Goal: Task Accomplishment & Management: Complete application form

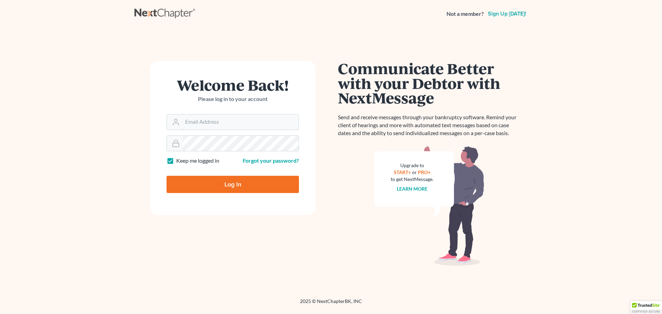
type input "mfernandez@fhmlegal.com"
click at [227, 181] on input "Log In" at bounding box center [233, 184] width 132 height 17
type input "Thinking..."
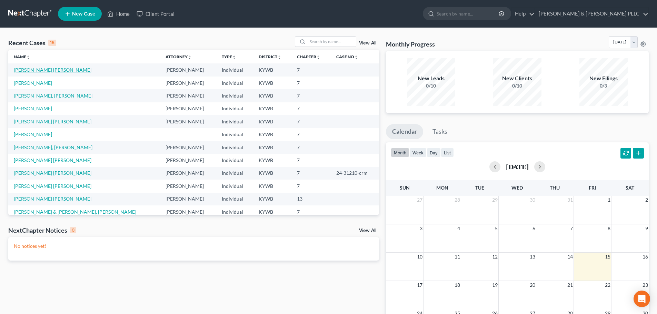
click at [41, 72] on link "Gomez Tamayo, Sandro" at bounding box center [53, 70] width 78 height 6
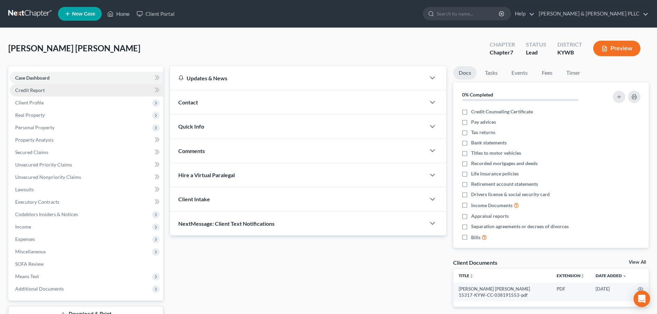
click at [70, 93] on link "Credit Report" at bounding box center [86, 90] width 153 height 12
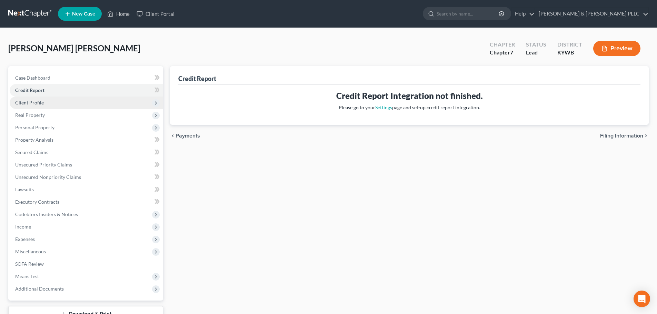
click at [66, 102] on span "Client Profile" at bounding box center [86, 103] width 153 height 12
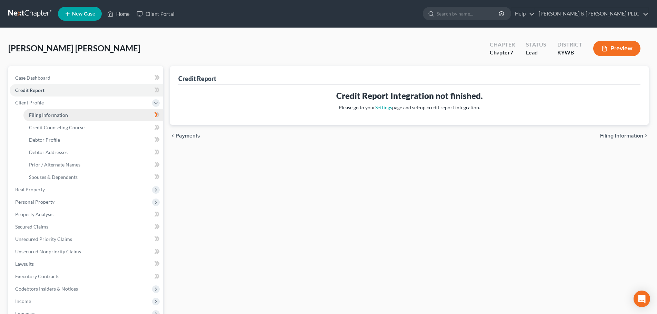
click at [60, 113] on span "Filing Information" at bounding box center [48, 115] width 39 height 6
select select "1"
select select "0"
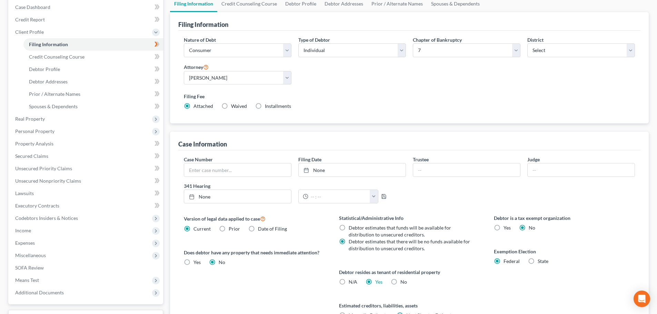
scroll to position [103, 0]
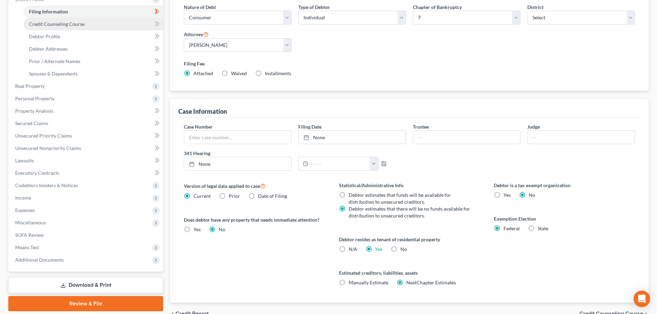
click at [76, 28] on link "Credit Counseling Course" at bounding box center [93, 24] width 140 height 12
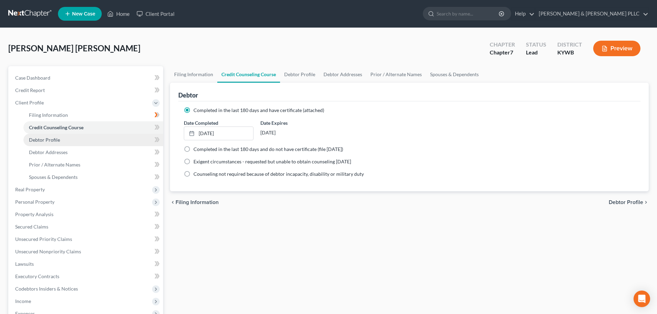
click at [48, 139] on span "Debtor Profile" at bounding box center [44, 140] width 31 height 6
select select "0"
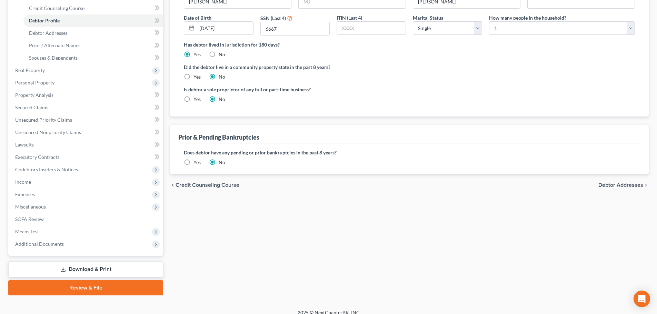
scroll to position [127, 0]
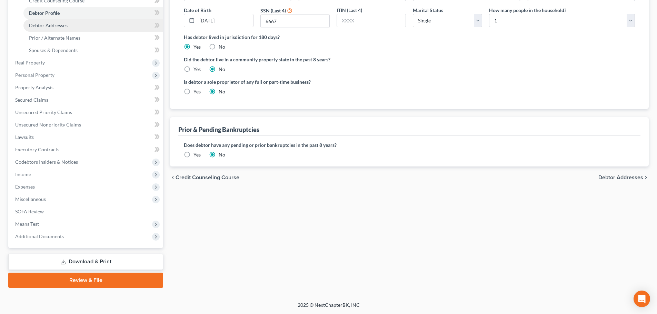
click at [67, 27] on span "Debtor Addresses" at bounding box center [48, 25] width 39 height 6
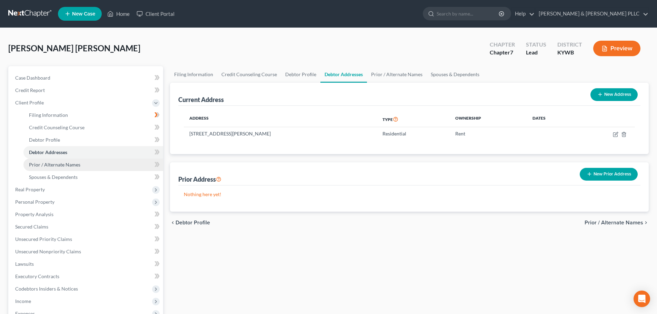
click at [57, 164] on span "Prior / Alternate Names" at bounding box center [54, 165] width 51 height 6
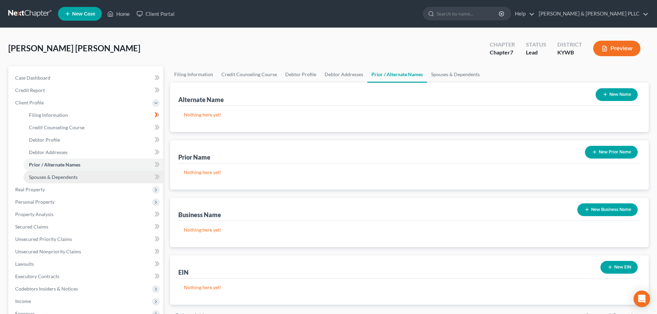
click at [59, 177] on span "Spouses & Dependents" at bounding box center [53, 177] width 49 height 6
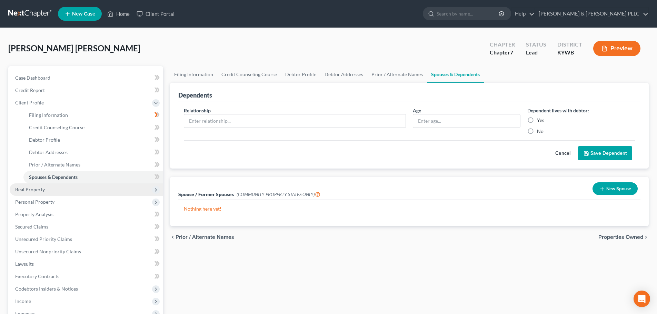
click at [42, 191] on span "Real Property" at bounding box center [30, 190] width 30 height 6
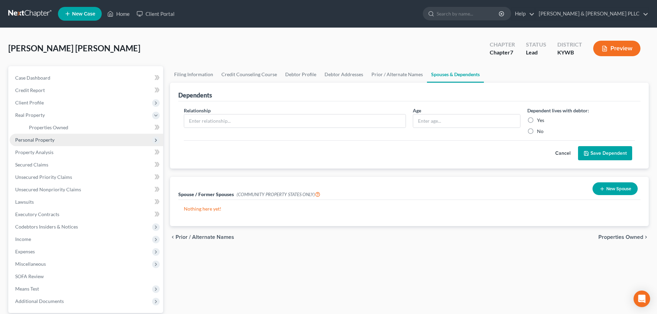
click at [37, 141] on span "Personal Property" at bounding box center [34, 140] width 39 height 6
click at [107, 143] on link "Vehicles Owned" at bounding box center [93, 140] width 140 height 12
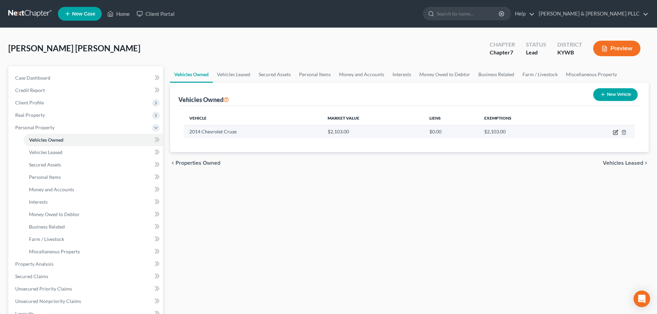
click at [616, 130] on icon "button" at bounding box center [616, 133] width 6 height 6
select select "0"
select select "12"
select select "2"
select select "0"
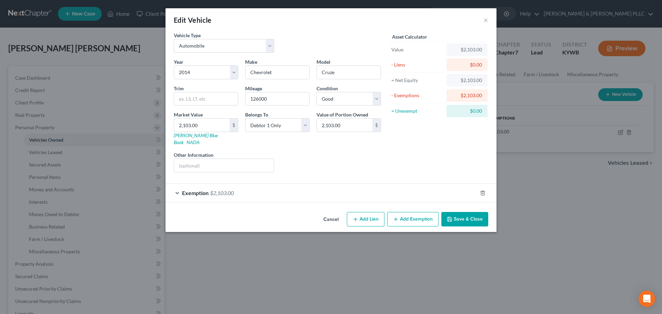
click at [476, 213] on button "Save & Close" at bounding box center [464, 219] width 47 height 14
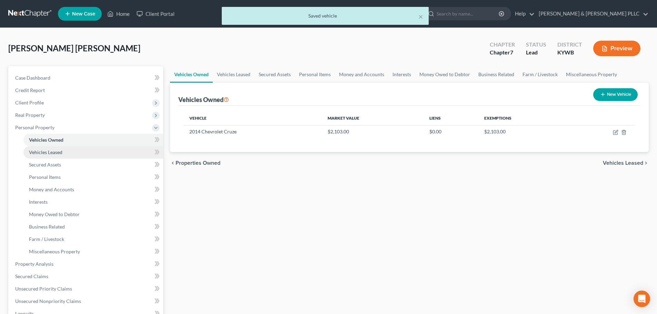
click at [58, 150] on span "Vehicles Leased" at bounding box center [45, 152] width 33 height 6
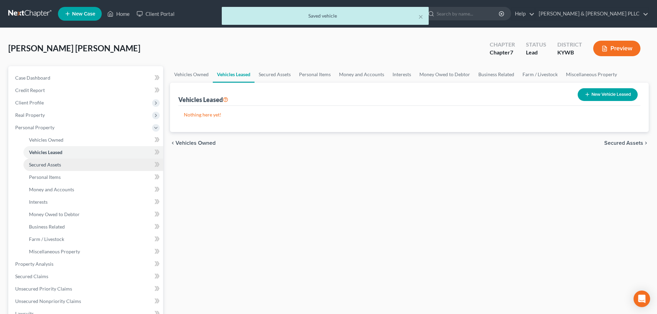
click at [51, 168] on link "Secured Assets" at bounding box center [93, 165] width 140 height 12
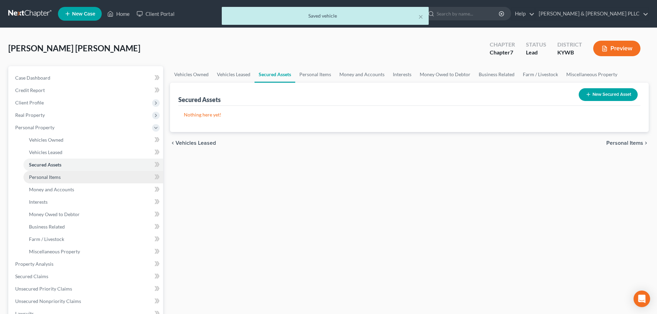
click at [50, 178] on span "Personal Items" at bounding box center [45, 177] width 32 height 6
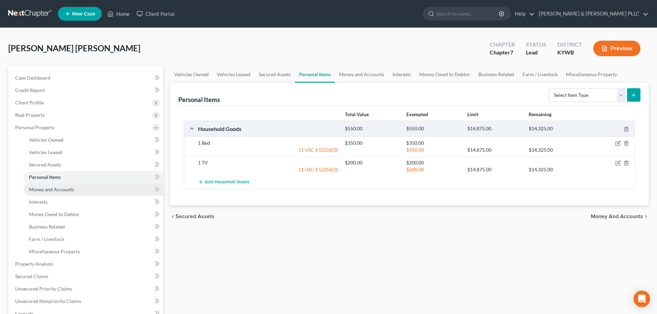
click at [95, 191] on link "Money and Accounts" at bounding box center [93, 189] width 140 height 12
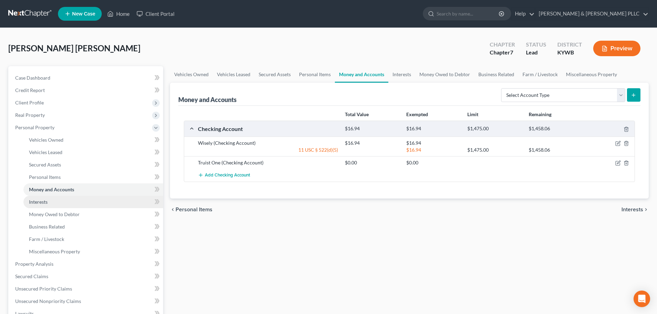
click at [91, 205] on link "Interests" at bounding box center [93, 202] width 140 height 12
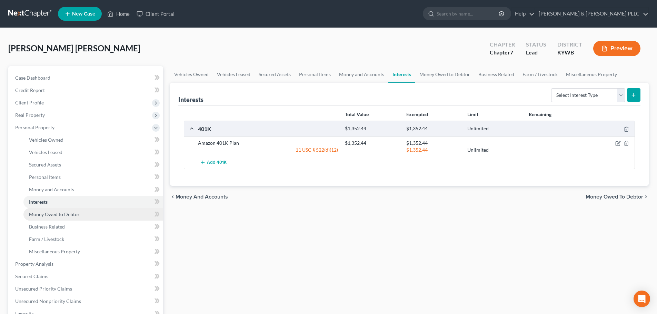
click at [91, 214] on link "Money Owed to Debtor" at bounding box center [93, 214] width 140 height 12
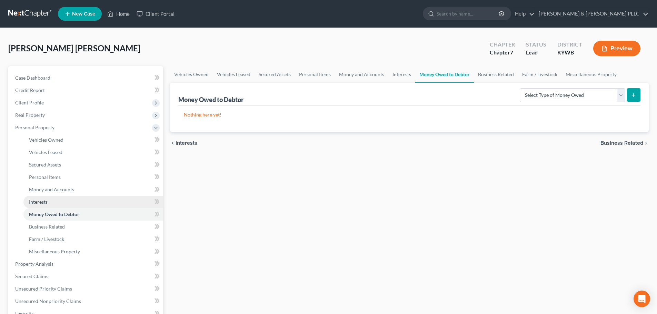
click at [91, 204] on link "Interests" at bounding box center [93, 202] width 140 height 12
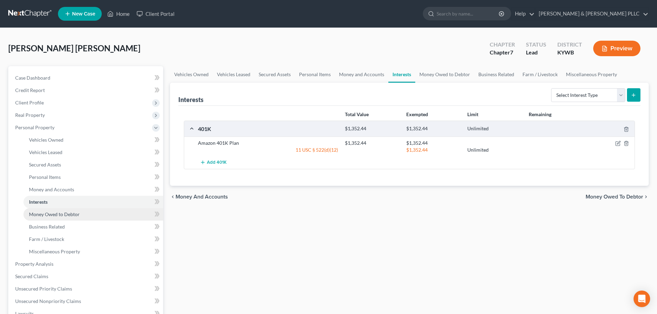
click at [91, 214] on link "Money Owed to Debtor" at bounding box center [93, 214] width 140 height 12
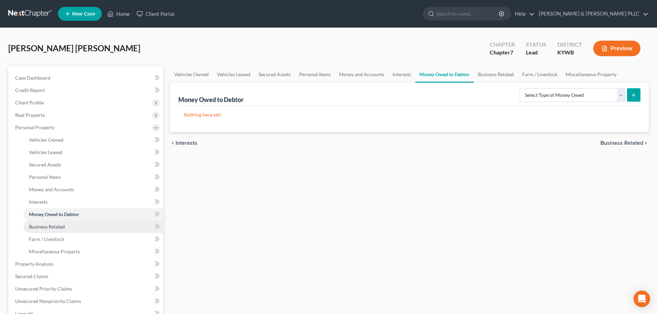
click at [90, 227] on link "Business Related" at bounding box center [93, 227] width 140 height 12
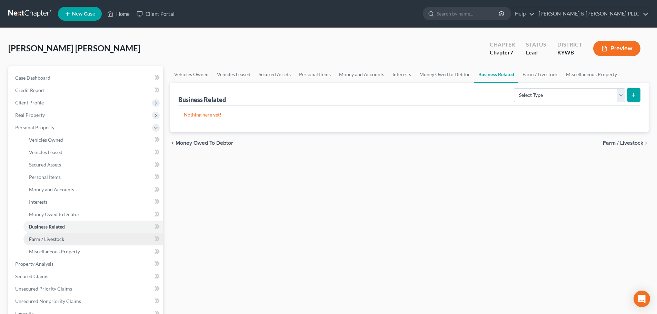
click at [89, 238] on link "Farm / Livestock" at bounding box center [93, 239] width 140 height 12
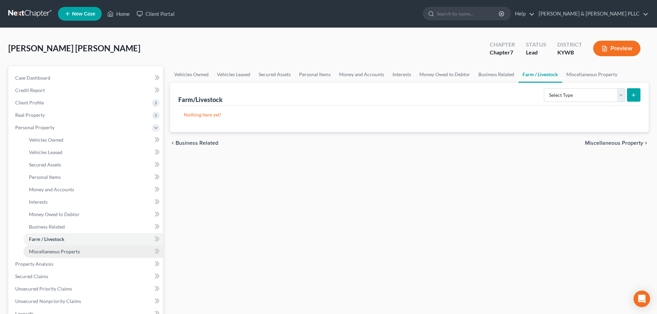
click at [88, 253] on link "Miscellaneous Property" at bounding box center [93, 252] width 140 height 12
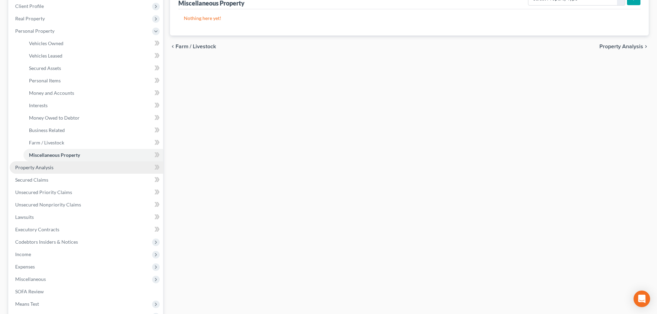
scroll to position [138, 0]
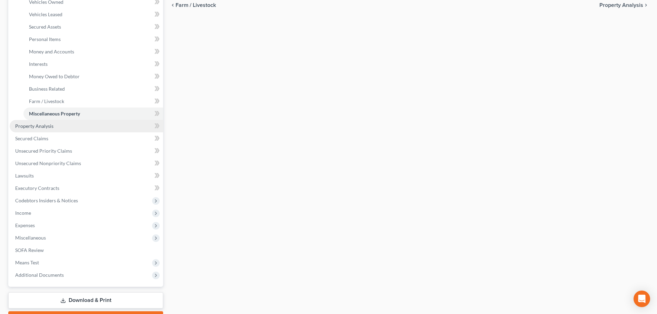
click at [78, 128] on link "Property Analysis" at bounding box center [86, 126] width 153 height 12
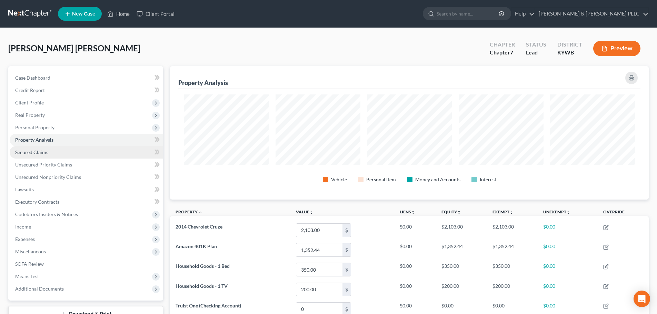
click at [78, 152] on link "Secured Claims" at bounding box center [86, 152] width 153 height 12
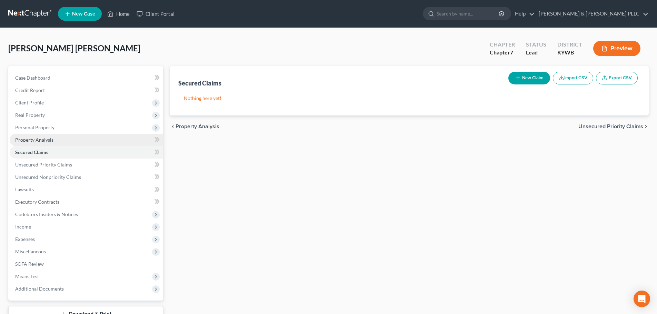
click at [93, 143] on link "Property Analysis" at bounding box center [86, 140] width 153 height 12
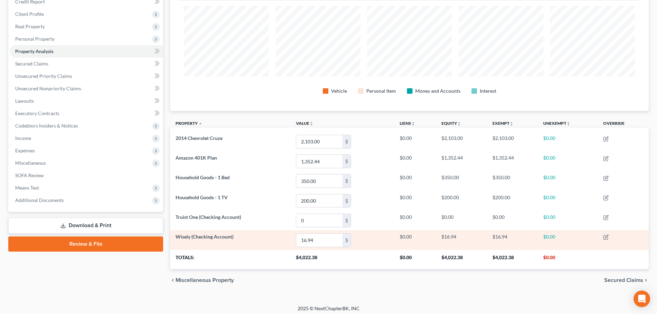
scroll to position [92, 0]
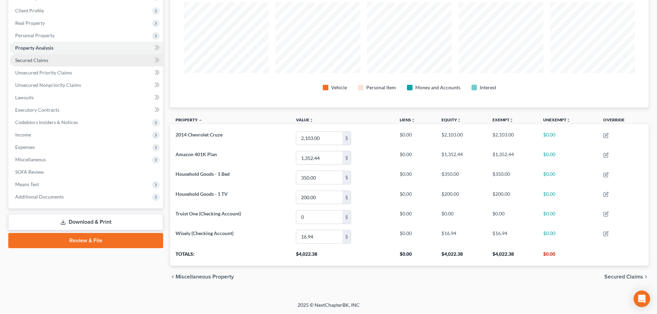
click at [58, 61] on link "Secured Claims" at bounding box center [86, 60] width 153 height 12
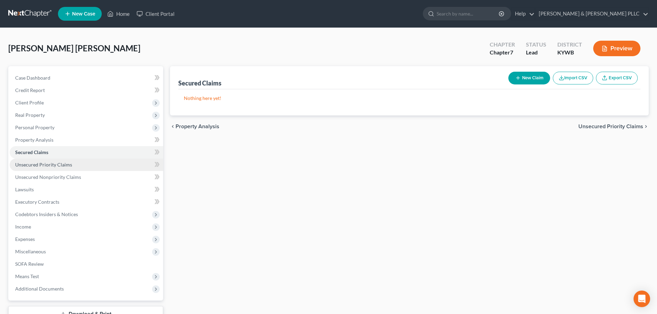
click at [88, 168] on link "Unsecured Priority Claims" at bounding box center [86, 165] width 153 height 12
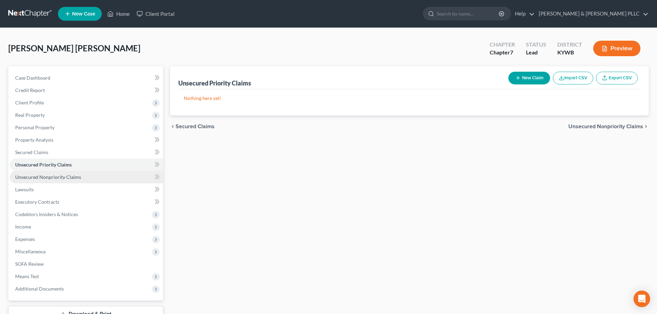
click at [86, 177] on link "Unsecured Nonpriority Claims" at bounding box center [86, 177] width 153 height 12
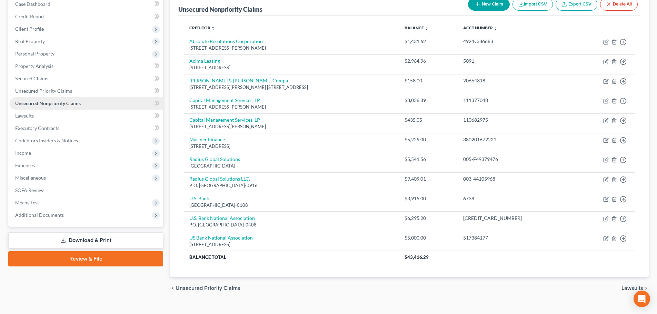
scroll to position [85, 0]
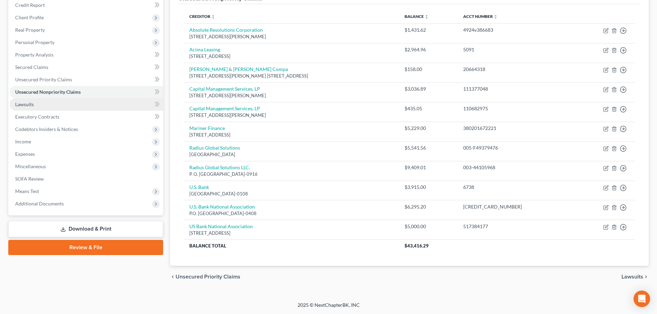
click at [66, 107] on link "Lawsuits" at bounding box center [86, 104] width 153 height 12
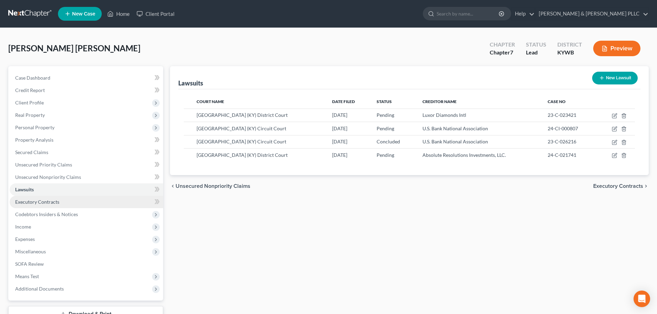
click at [57, 202] on span "Executory Contracts" at bounding box center [37, 202] width 44 height 6
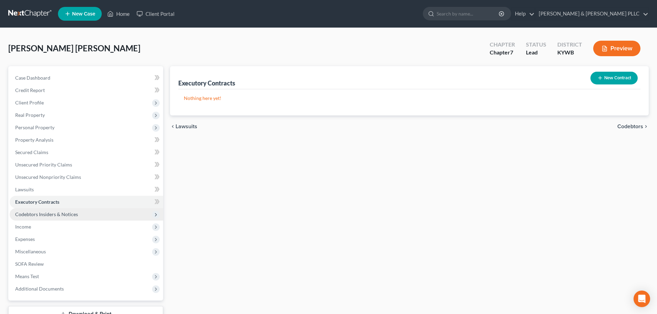
click at [88, 214] on span "Codebtors Insiders & Notices" at bounding box center [86, 214] width 153 height 12
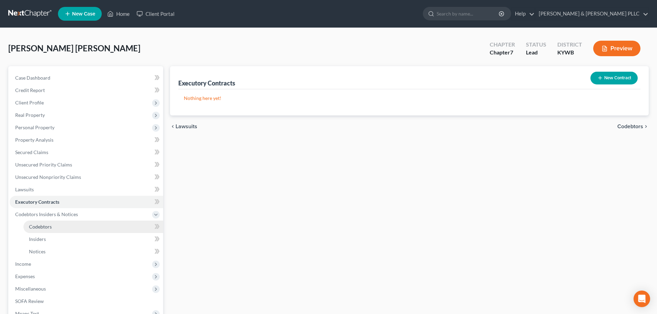
click at [84, 226] on link "Codebtors" at bounding box center [93, 227] width 140 height 12
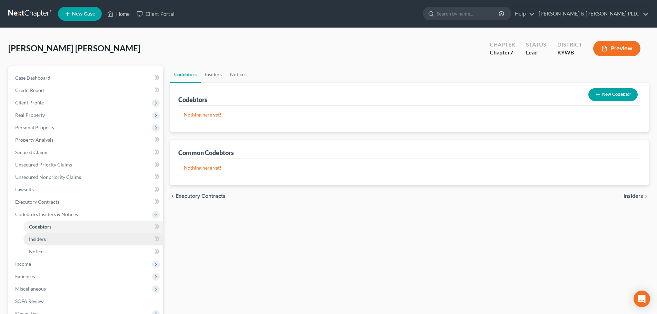
click at [74, 240] on link "Insiders" at bounding box center [93, 239] width 140 height 12
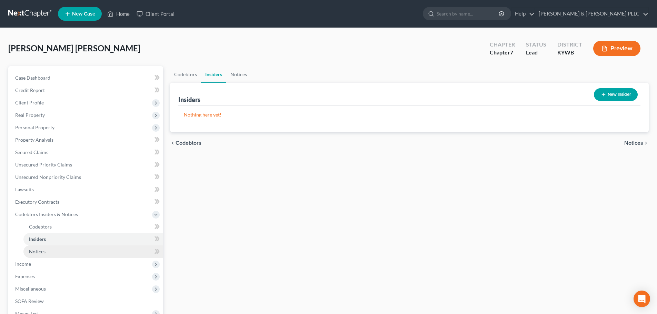
click at [71, 251] on link "Notices" at bounding box center [93, 252] width 140 height 12
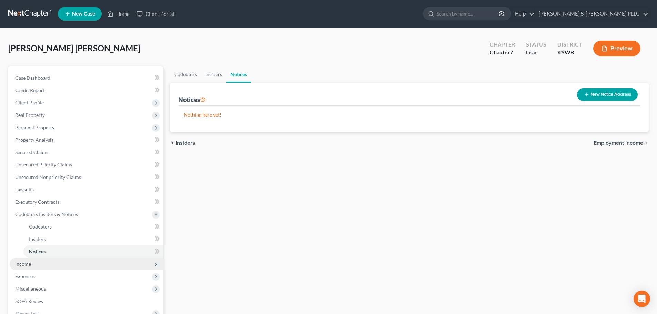
click at [51, 266] on span "Income" at bounding box center [86, 264] width 153 height 12
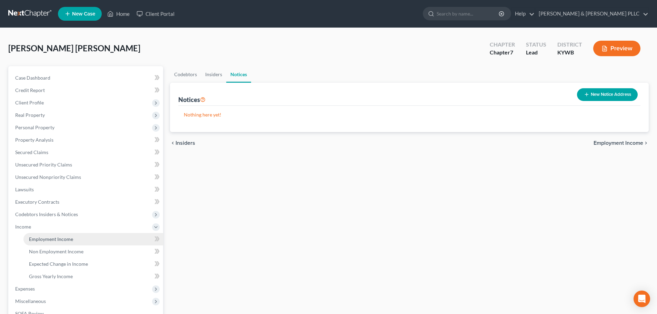
click at [70, 237] on span "Employment Income" at bounding box center [51, 239] width 44 height 6
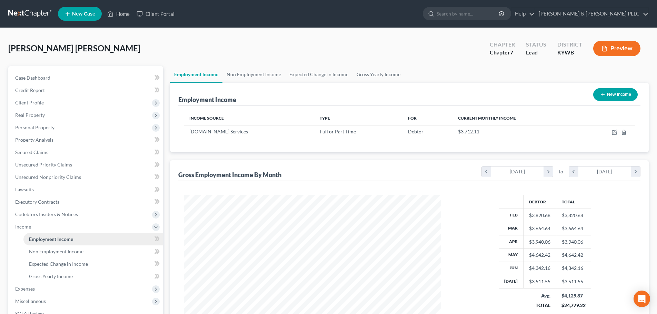
scroll to position [344711, 344568]
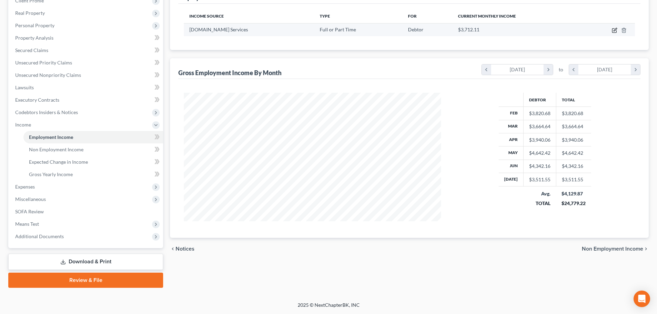
click at [615, 31] on icon "button" at bounding box center [615, 31] width 6 height 6
select select "0"
select select "50"
select select "3"
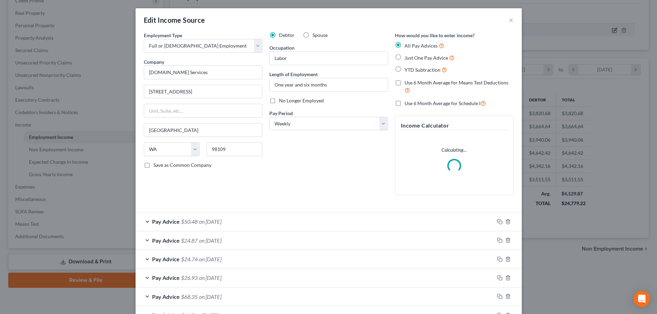
click at [615, 31] on div "Edit Income Source × Employment Type * Select Full or Part Time Employment Self…" at bounding box center [328, 157] width 657 height 314
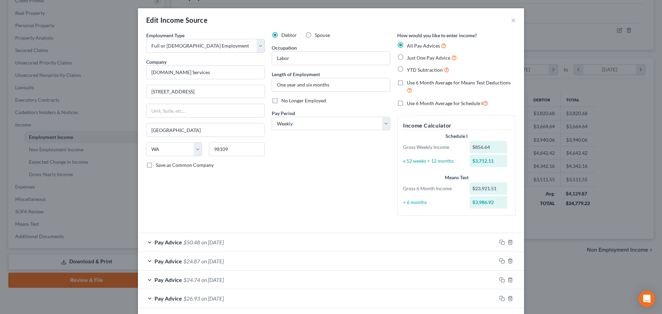
click at [148, 242] on div "Pay Advice $50.48 on 08/08/2025" at bounding box center [317, 242] width 359 height 18
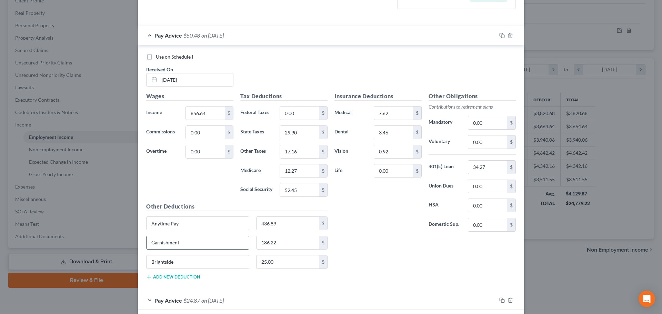
click at [184, 243] on input "Garnishment" at bounding box center [198, 242] width 102 height 13
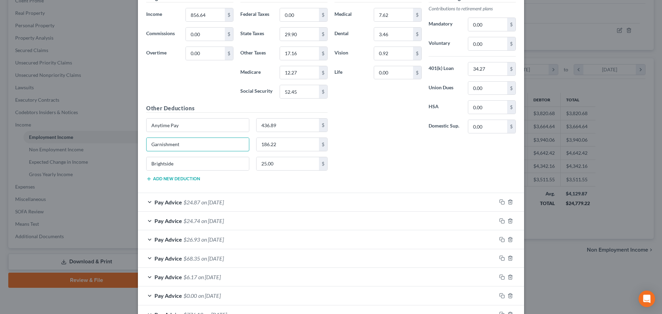
scroll to position [310, 0]
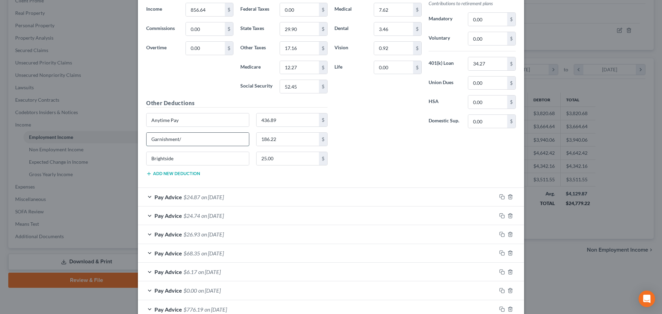
type input "Garnishment"
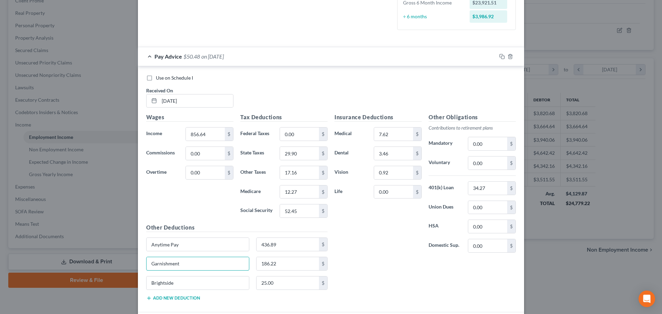
scroll to position [69, 0]
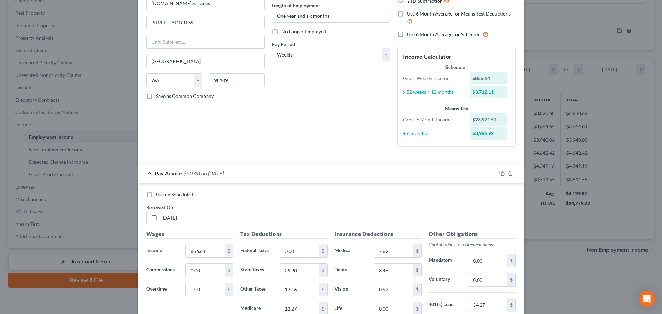
click at [151, 175] on div "Pay Advice $50.48 on 08/08/2025" at bounding box center [317, 173] width 359 height 18
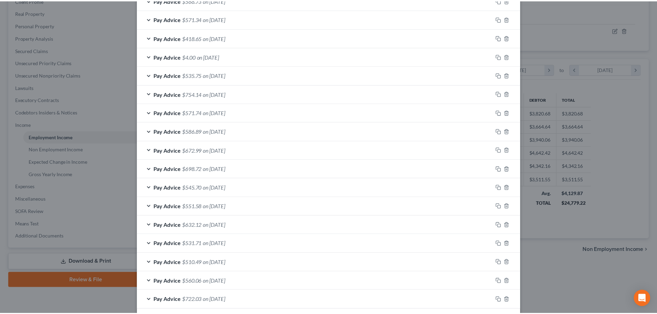
scroll to position [1006, 0]
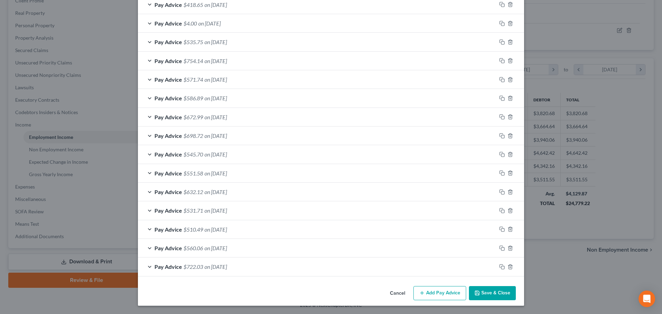
click at [483, 293] on button "Save & Close" at bounding box center [492, 293] width 47 height 14
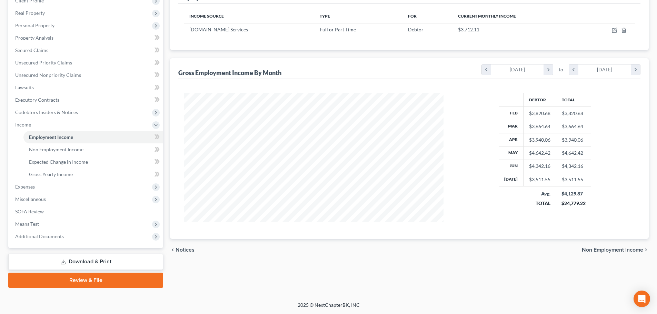
scroll to position [344711, 344568]
click at [36, 210] on span "SOFA Review" at bounding box center [29, 212] width 29 height 6
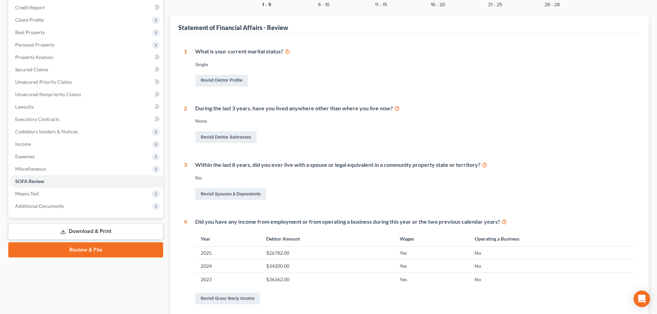
scroll to position [138, 0]
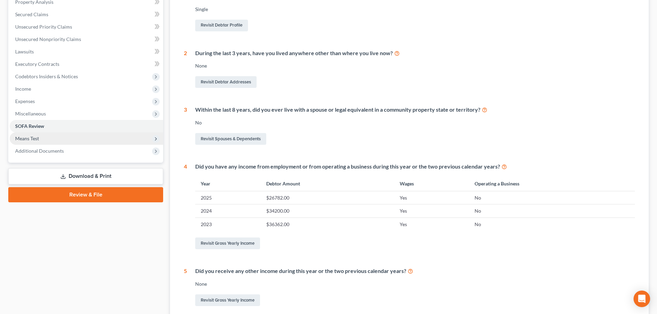
click at [79, 137] on span "Means Test" at bounding box center [86, 138] width 153 height 12
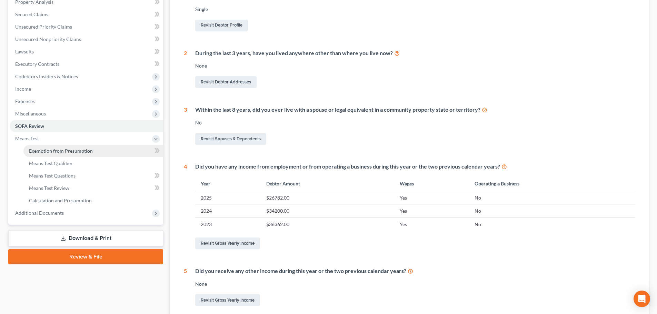
click at [85, 154] on link "Exemption from Presumption" at bounding box center [93, 151] width 140 height 12
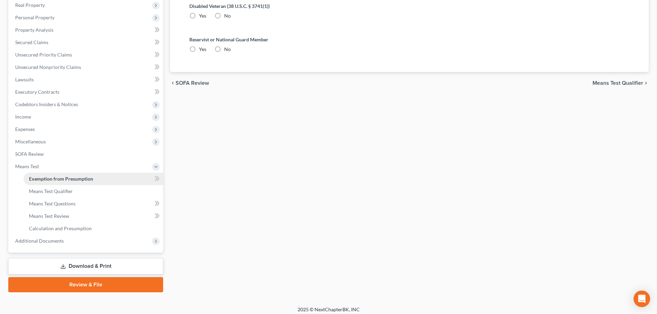
radio input "true"
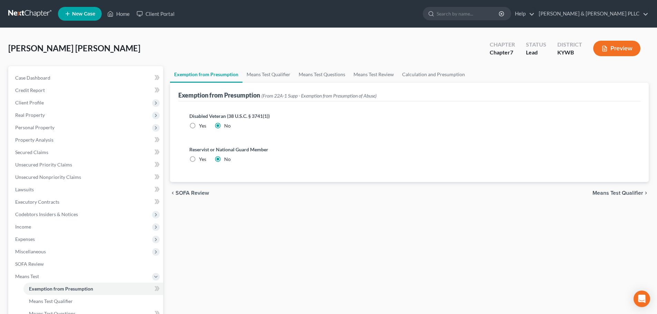
click at [616, 194] on span "Means Test Qualifier" at bounding box center [617, 193] width 51 height 6
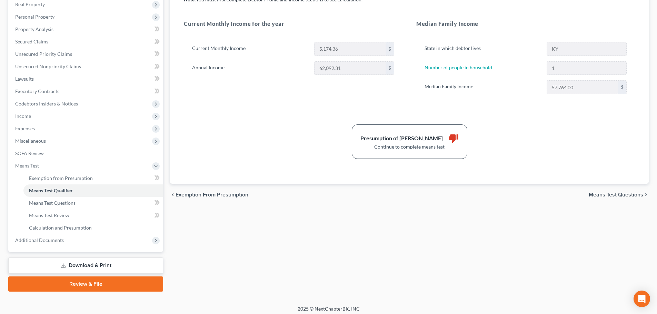
scroll to position [114, 0]
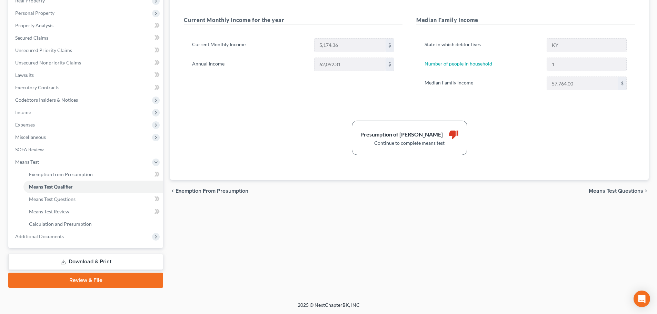
click at [624, 190] on span "Means Test Questions" at bounding box center [616, 191] width 54 height 6
select select "1"
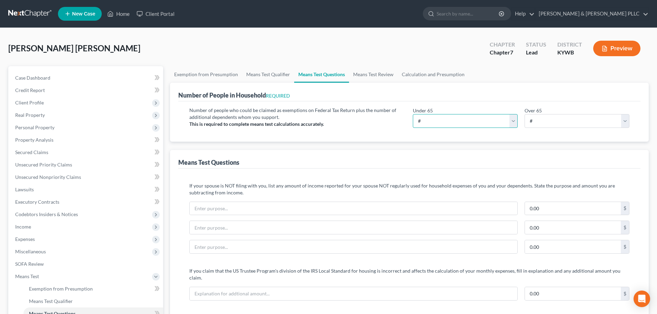
click at [430, 120] on select "# 0 1 2 3 4 5 6 7 8 9 10" at bounding box center [465, 121] width 105 height 14
select select "0"
click at [413, 114] on select "# 0 1 2 3 4 5 6 7 8 9 10" at bounding box center [465, 121] width 105 height 14
click at [551, 118] on select "# 0 1 2 3 4 5 6 7 8 9 10" at bounding box center [577, 121] width 105 height 14
select select "0"
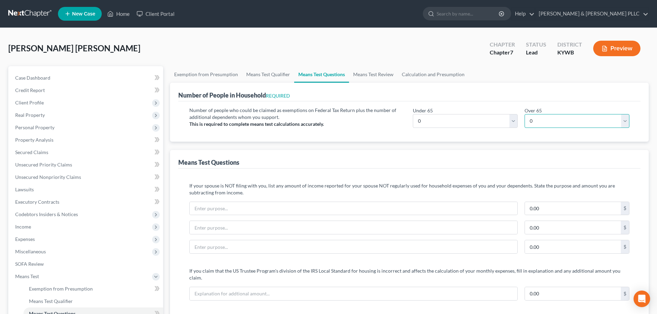
click at [525, 114] on select "# 0 1 2 3 4 5 6 7 8 9 10" at bounding box center [577, 121] width 105 height 14
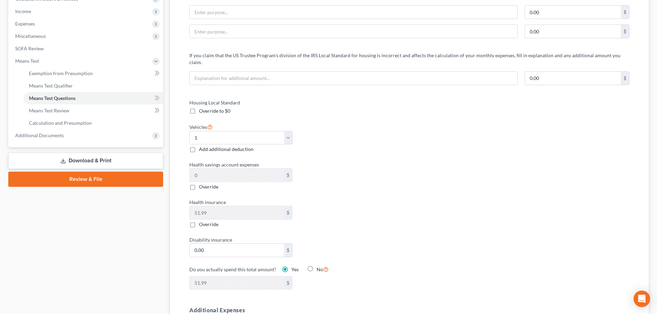
scroll to position [149, 0]
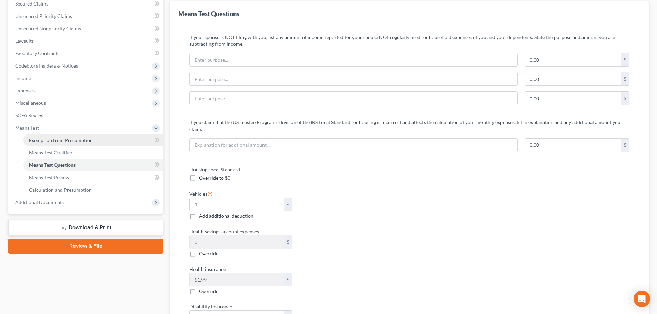
click at [100, 140] on link "Exemption from Presumption" at bounding box center [93, 140] width 140 height 12
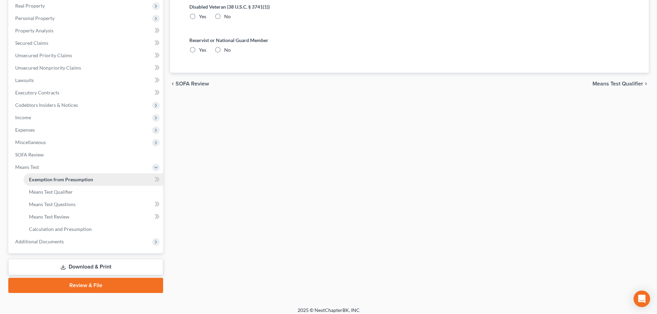
radio input "true"
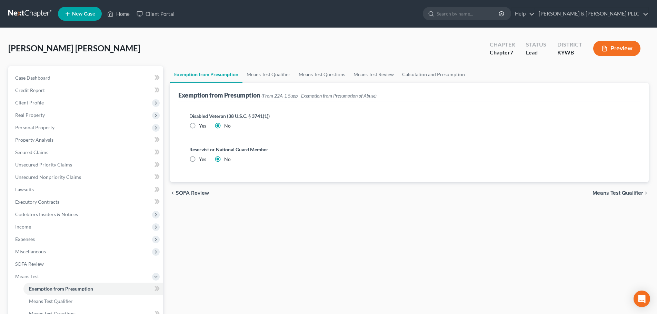
click at [611, 192] on span "Means Test Qualifier" at bounding box center [617, 193] width 51 height 6
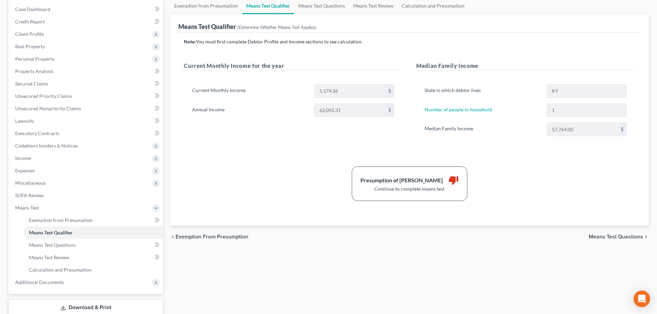
scroll to position [69, 0]
click at [620, 236] on span "Means Test Questions" at bounding box center [616, 237] width 54 height 6
select select "0"
select select "1"
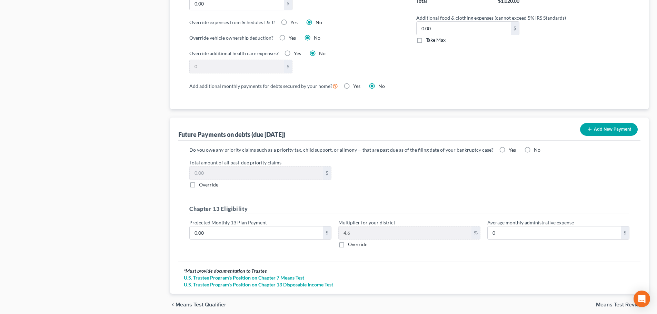
scroll to position [586, 0]
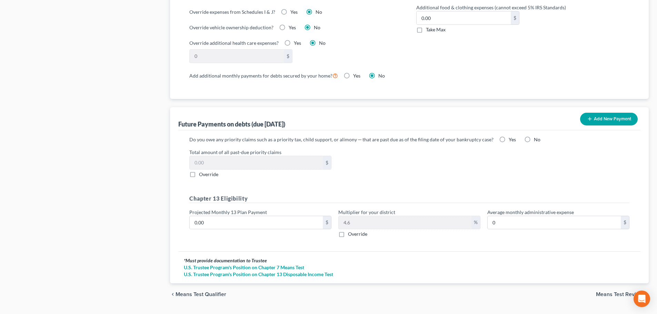
click at [534, 136] on label "No" at bounding box center [537, 139] width 7 height 7
click at [537, 136] on input "No" at bounding box center [539, 138] width 4 height 4
radio input "true"
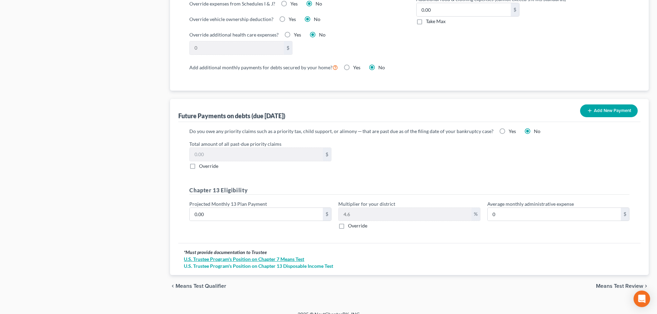
scroll to position [597, 0]
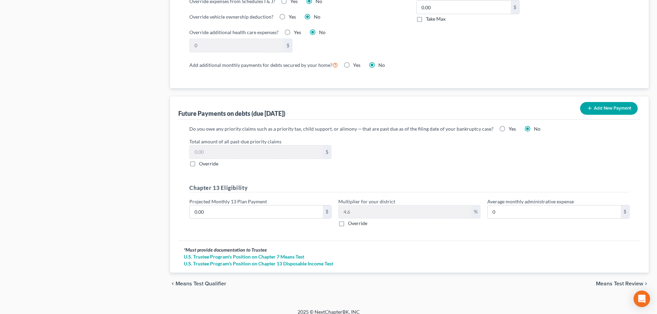
click at [616, 281] on span "Means Test Review" at bounding box center [619, 284] width 47 height 6
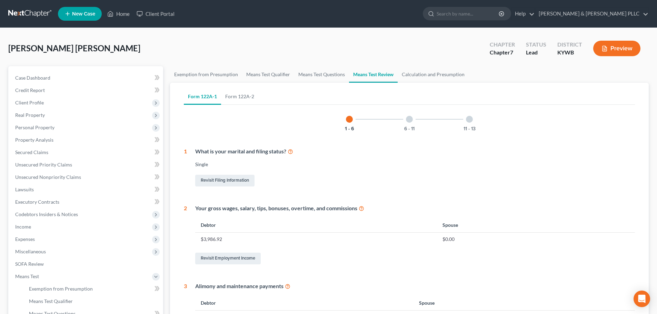
click at [361, 209] on icon at bounding box center [362, 208] width 6 height 7
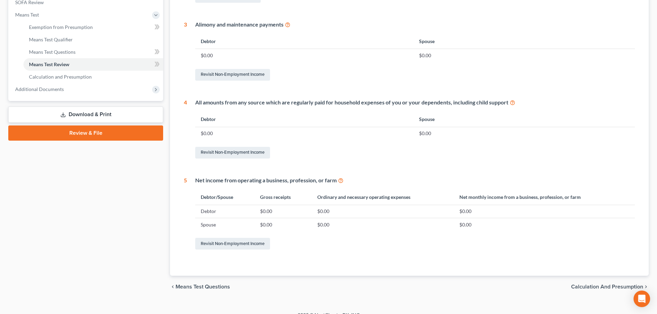
scroll to position [272, 0]
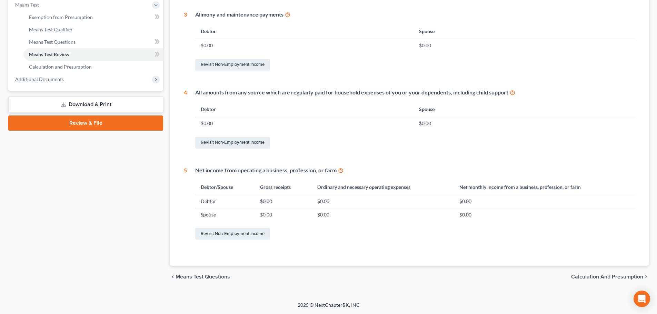
click at [592, 279] on span "Calculation and Presumption" at bounding box center [607, 277] width 72 height 6
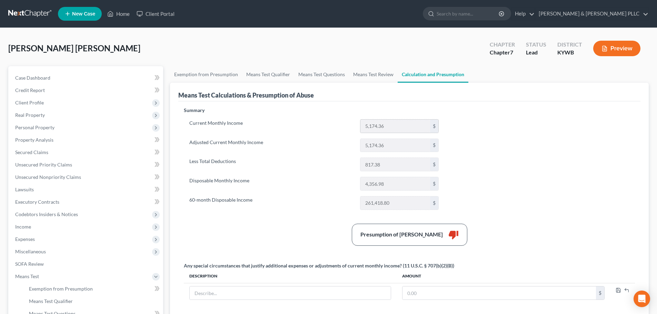
click at [386, 124] on input "5,174.36" at bounding box center [395, 126] width 70 height 13
click at [392, 127] on input "5,174.36" at bounding box center [395, 126] width 70 height 13
click at [49, 223] on span "Income" at bounding box center [86, 227] width 153 height 12
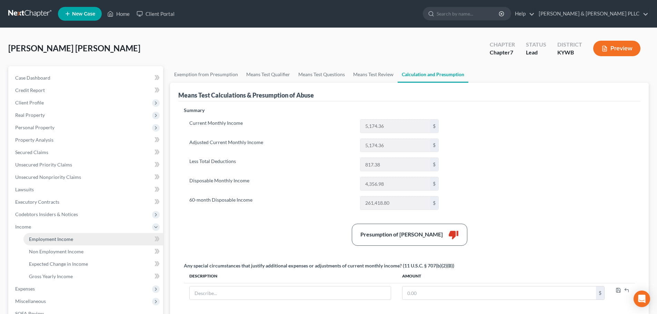
click at [99, 238] on link "Employment Income" at bounding box center [93, 239] width 140 height 12
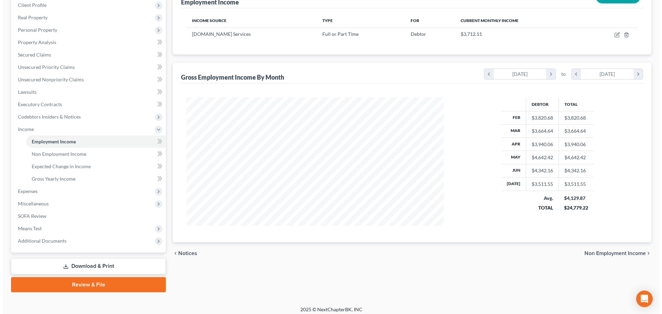
scroll to position [102, 0]
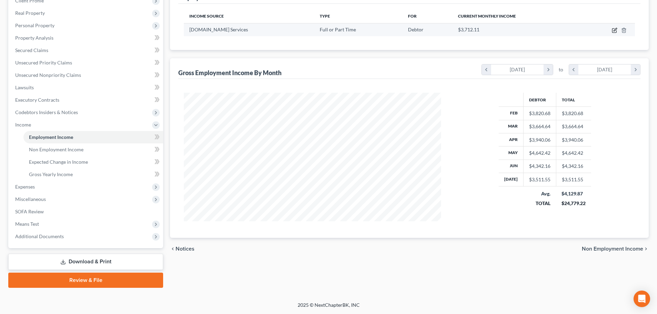
click at [614, 29] on icon "button" at bounding box center [615, 31] width 6 height 6
select select "0"
select select "50"
select select "3"
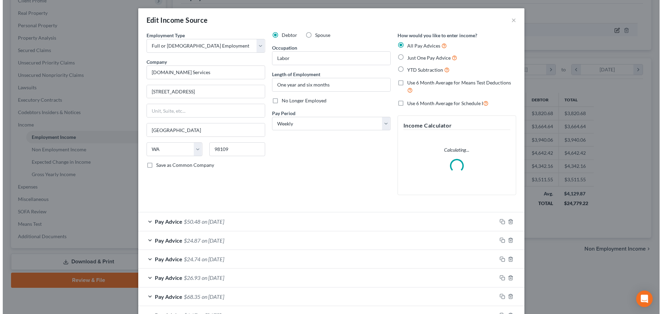
scroll to position [130, 273]
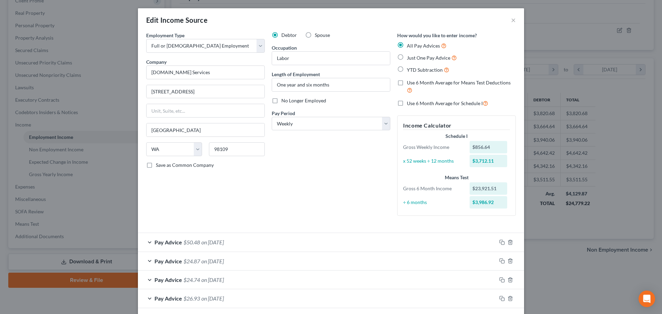
click at [149, 243] on div "Pay Advice $50.48 on 08/08/2025" at bounding box center [317, 242] width 359 height 18
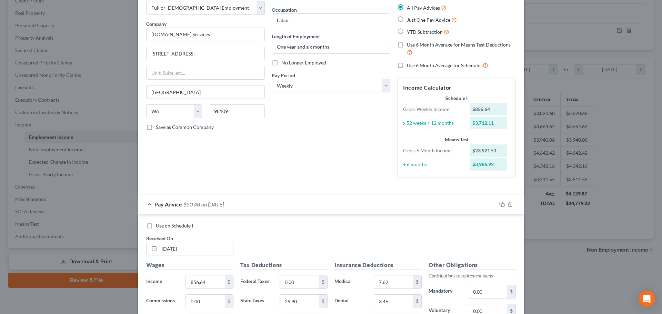
scroll to position [138, 0]
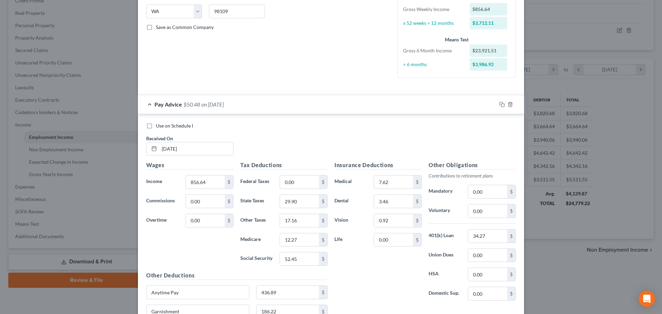
click at [149, 104] on div "Pay Advice $50.48 on 08/08/2025" at bounding box center [317, 104] width 359 height 18
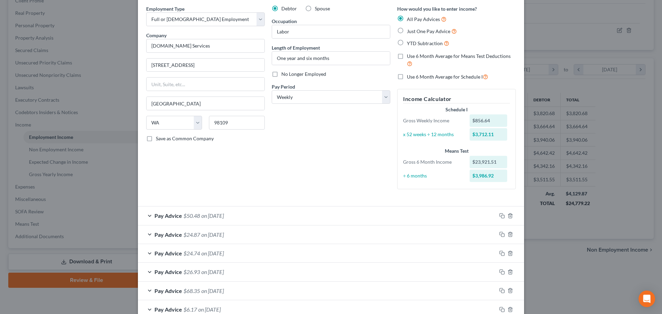
scroll to position [0, 0]
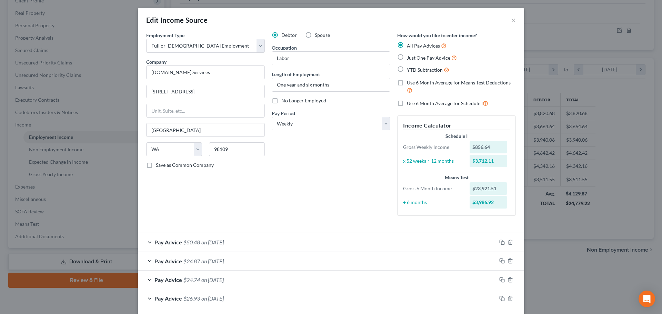
click at [407, 83] on label "Use 6 Month Average for Means Test Deductions" at bounding box center [461, 86] width 109 height 15
click at [410, 83] on input "Use 6 Month Average for Means Test Deductions" at bounding box center [412, 81] width 4 height 4
checkbox input "true"
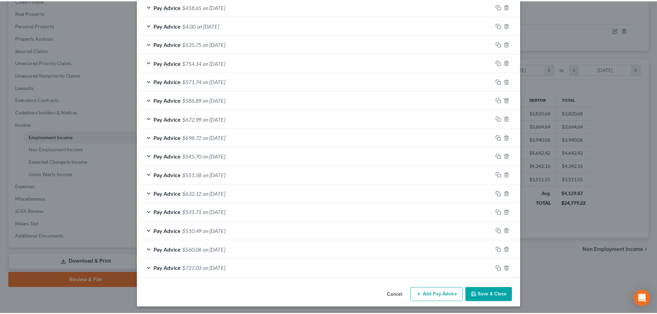
scroll to position [1006, 0]
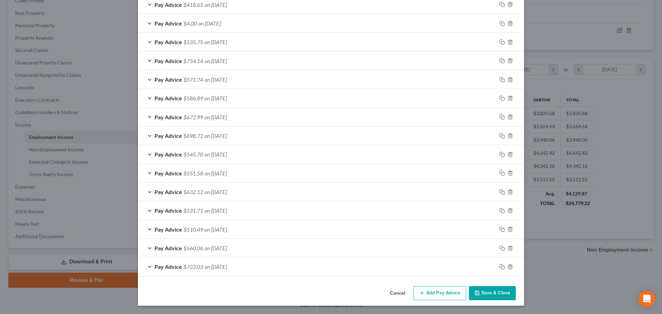
click at [490, 295] on button "Save & Close" at bounding box center [492, 293] width 47 height 14
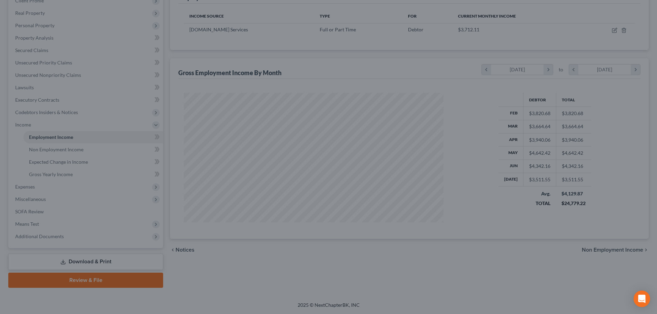
scroll to position [344711, 344568]
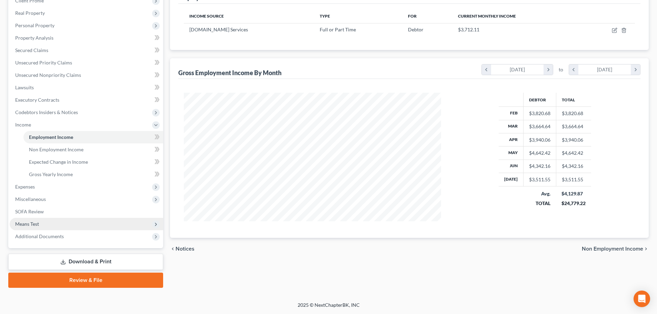
click at [61, 227] on span "Means Test" at bounding box center [86, 224] width 153 height 12
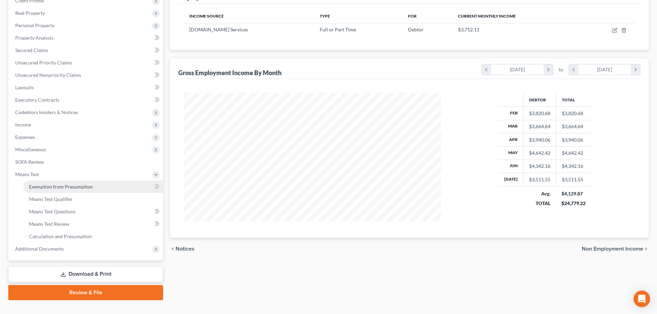
click at [81, 186] on span "Exemption from Presumption" at bounding box center [61, 187] width 64 height 6
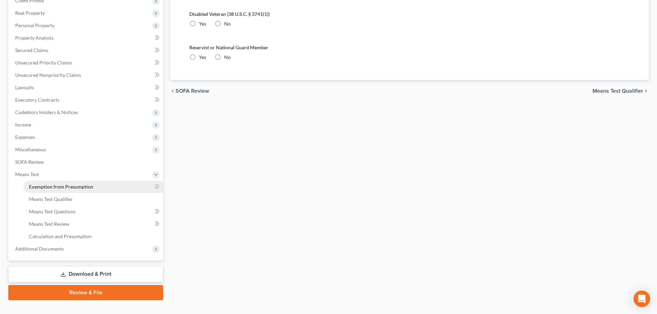
radio input "true"
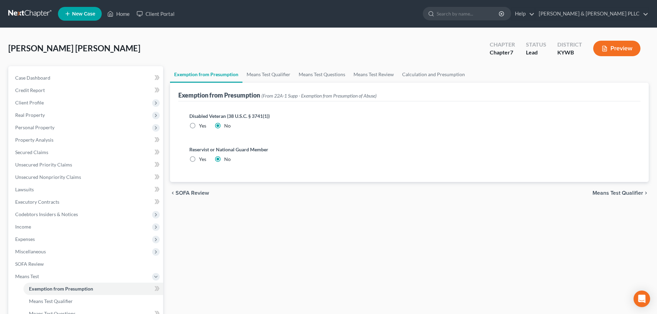
click at [606, 193] on span "Means Test Qualifier" at bounding box center [617, 193] width 51 height 6
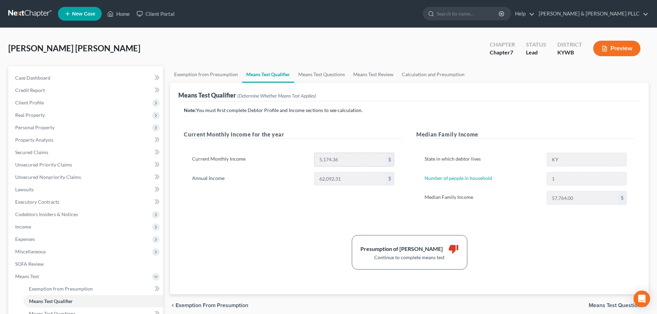
click at [388, 159] on div "$" at bounding box center [390, 159] width 8 height 13
click at [388, 160] on div "$" at bounding box center [390, 159] width 8 height 13
click at [599, 304] on span "Means Test Questions" at bounding box center [616, 306] width 54 height 6
select select "0"
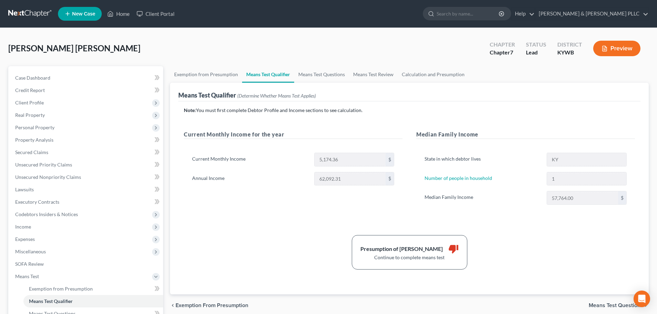
select select "1"
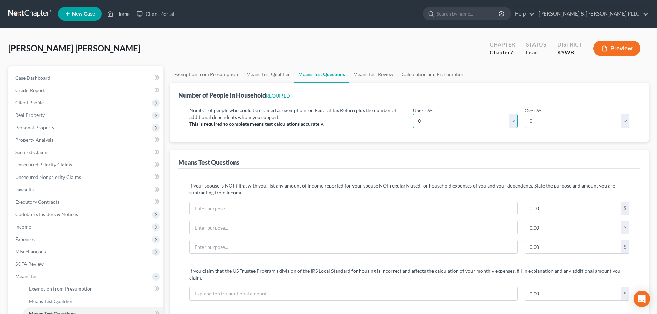
click at [426, 124] on select "# 0 1 2 3 4 5 6 7 8 9 10" at bounding box center [465, 121] width 105 height 14
select select "1"
click at [413, 114] on select "# 0 1 2 3 4 5 6 7 8 9 10" at bounding box center [465, 121] width 105 height 14
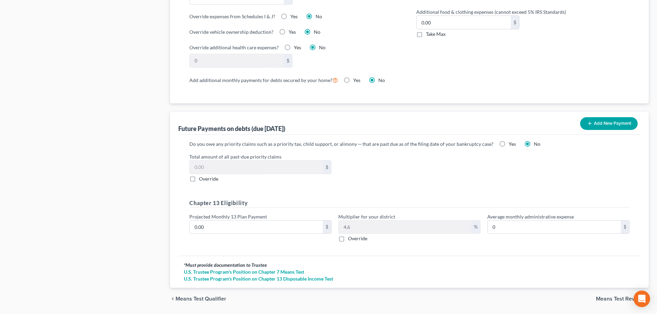
scroll to position [597, 0]
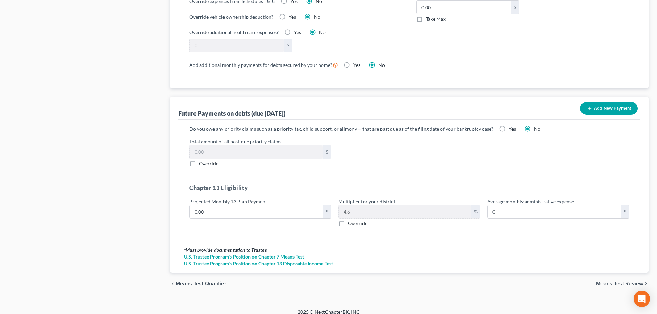
click at [607, 281] on span "Means Test Review" at bounding box center [619, 284] width 47 height 6
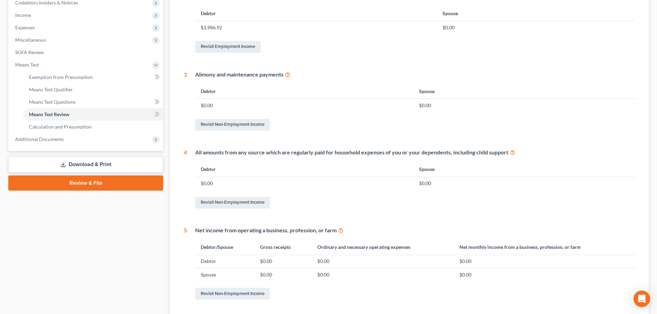
scroll to position [241, 0]
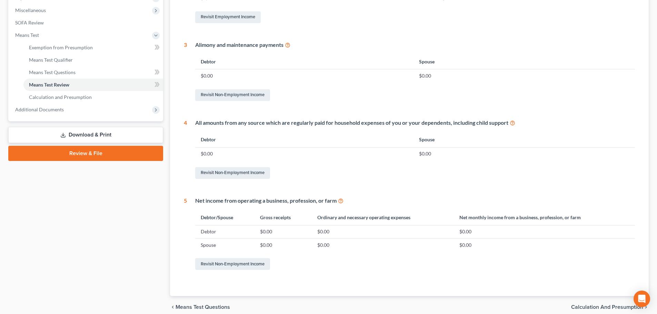
click at [587, 307] on span "Calculation and Presumption" at bounding box center [607, 307] width 72 height 6
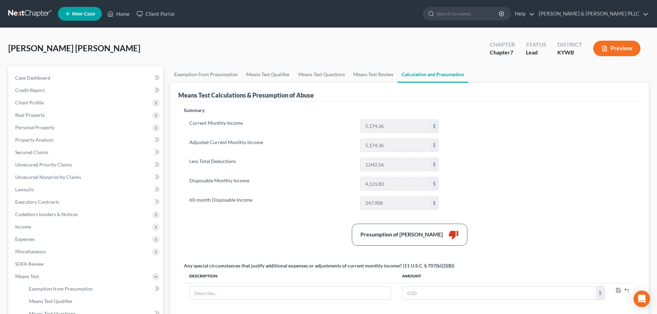
scroll to position [33, 0]
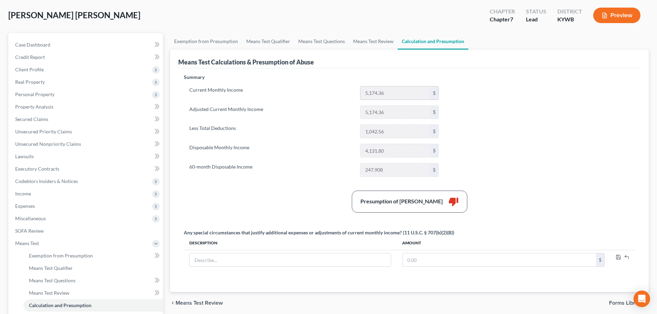
click at [379, 99] on input "5,174.36" at bounding box center [395, 93] width 70 height 13
click at [381, 94] on input "5,174.36" at bounding box center [395, 93] width 70 height 13
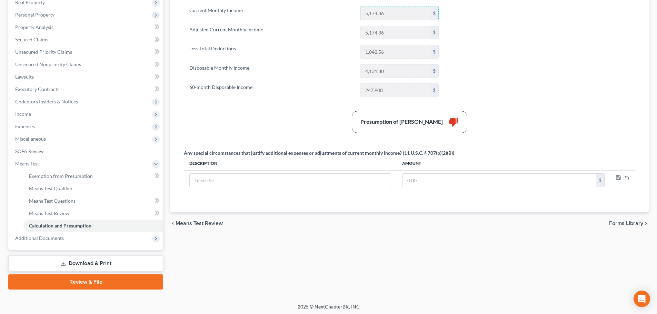
scroll to position [114, 0]
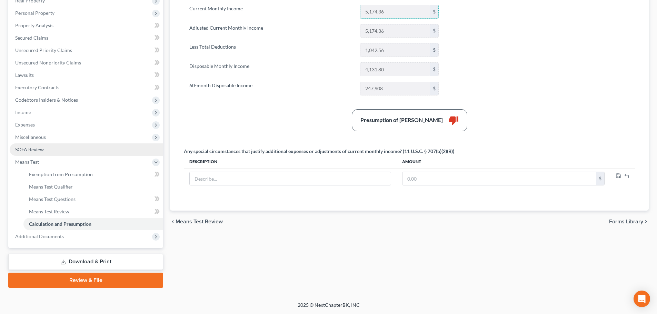
click at [55, 149] on link "SOFA Review" at bounding box center [86, 149] width 153 height 12
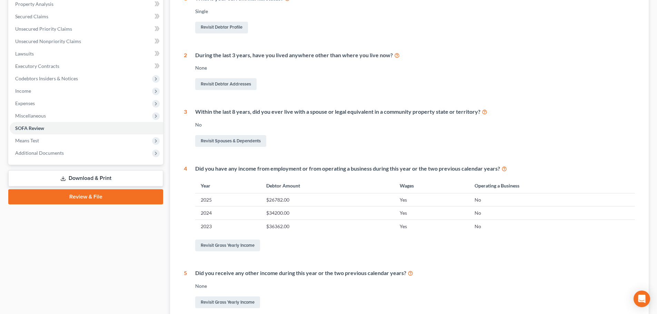
scroll to position [204, 0]
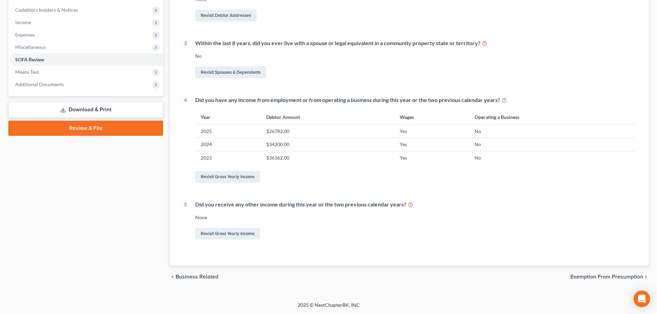
click at [603, 276] on span "Exemption from Presumption" at bounding box center [606, 277] width 73 height 6
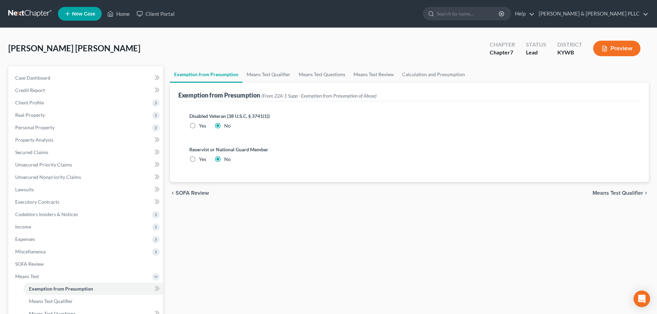
click at [610, 190] on span "Means Test Qualifier" at bounding box center [617, 193] width 51 height 6
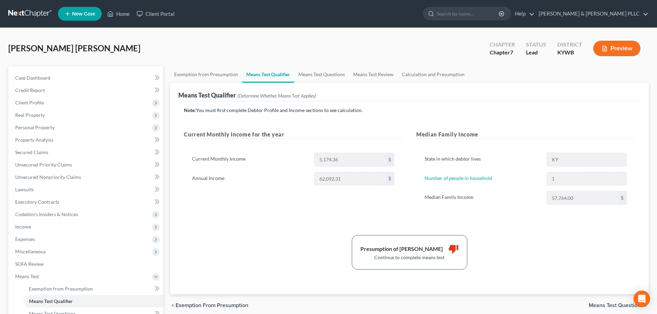
click at [593, 306] on span "Means Test Questions" at bounding box center [616, 306] width 54 height 6
select select "1"
select select "0"
select select "1"
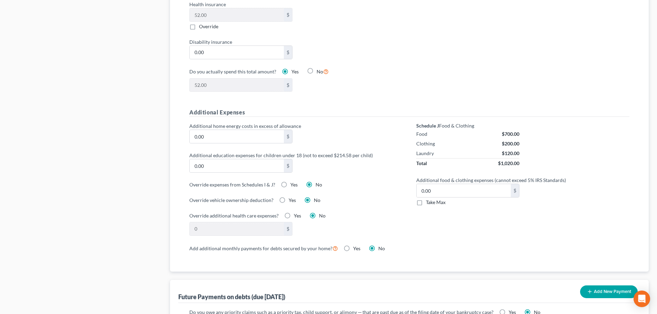
scroll to position [414, 0]
click at [426, 199] on label "Take Max" at bounding box center [436, 202] width 20 height 7
click at [429, 199] on input "Take Max" at bounding box center [431, 201] width 4 height 4
checkbox input "true"
type input "30.00"
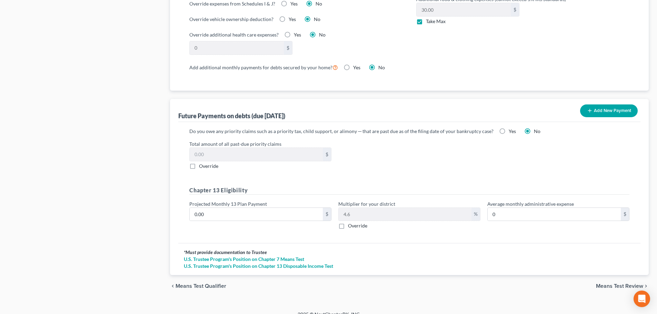
scroll to position [597, 0]
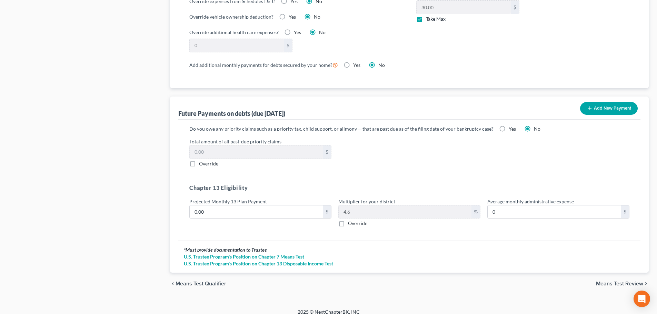
click at [623, 281] on span "Means Test Review" at bounding box center [619, 284] width 47 height 6
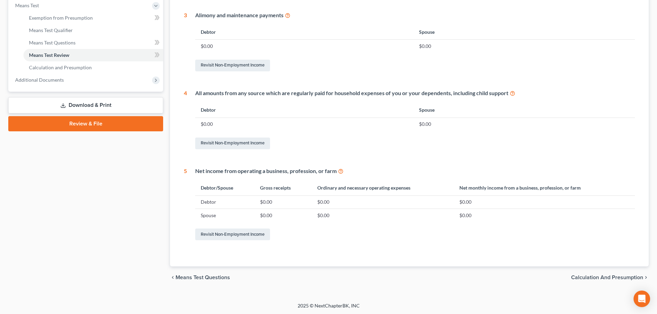
scroll to position [272, 0]
click at [586, 277] on span "Calculation and Presumption" at bounding box center [607, 277] width 72 height 6
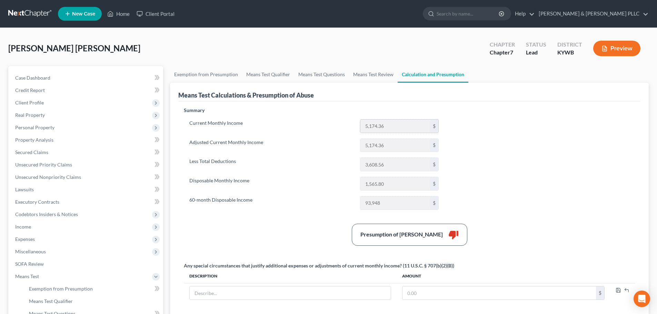
click at [386, 125] on input "5,174.36" at bounding box center [395, 126] width 70 height 13
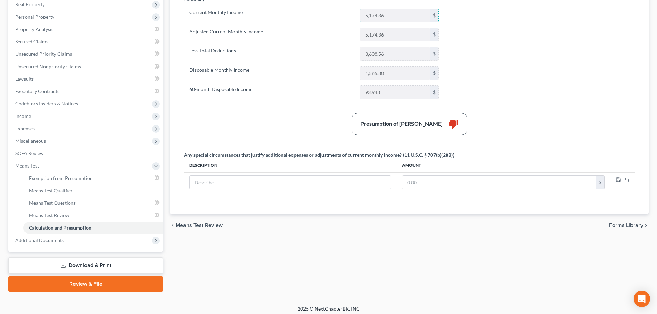
scroll to position [114, 0]
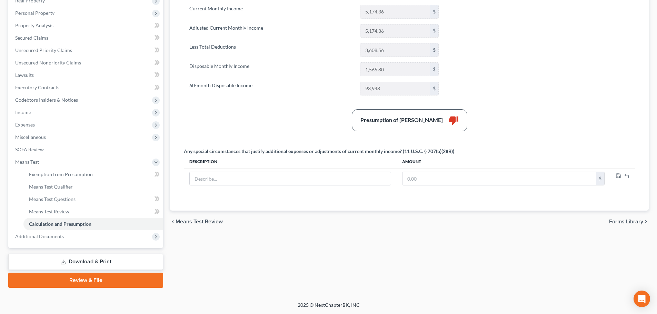
click at [617, 222] on span "Forms Library" at bounding box center [626, 222] width 34 height 6
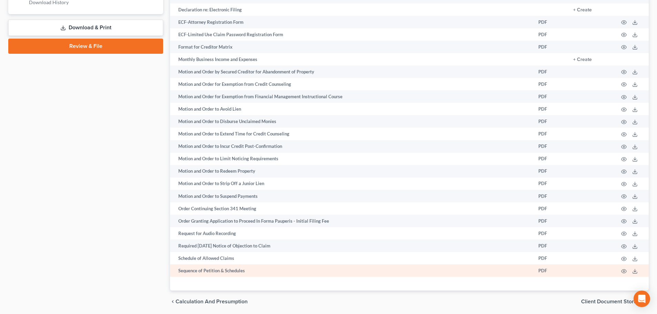
scroll to position [373, 0]
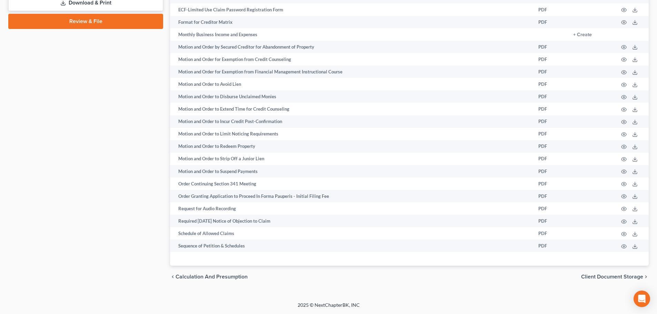
click at [612, 277] on span "Client Document Storage" at bounding box center [612, 277] width 62 height 6
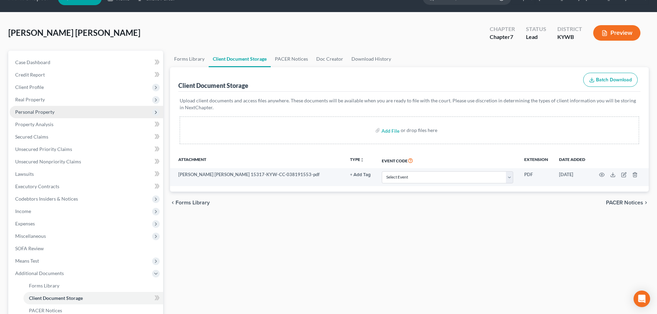
scroll to position [11, 0]
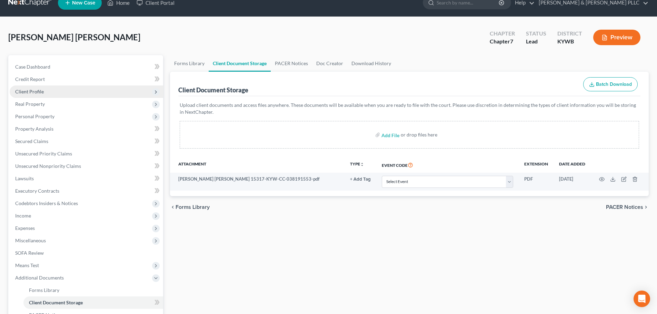
click at [65, 88] on span "Client Profile" at bounding box center [86, 92] width 153 height 12
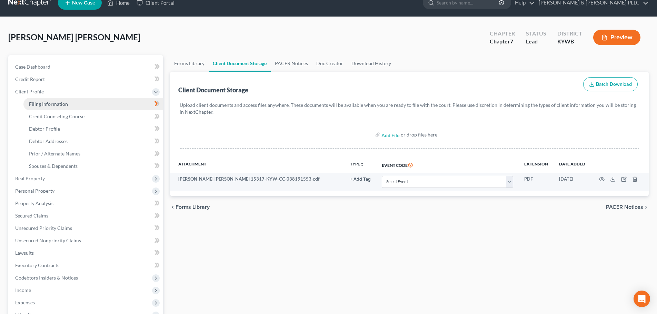
click at [63, 102] on span "Filing Information" at bounding box center [48, 104] width 39 height 6
select select "1"
select select "0"
select select "33"
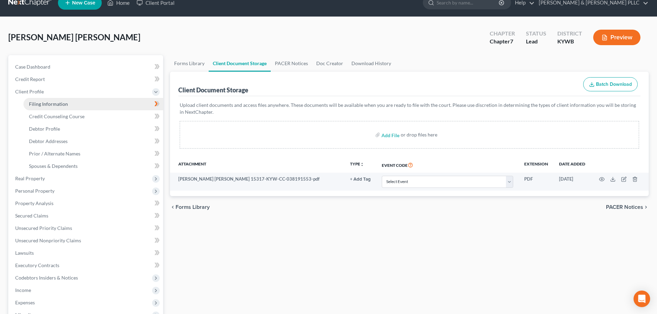
select select "0"
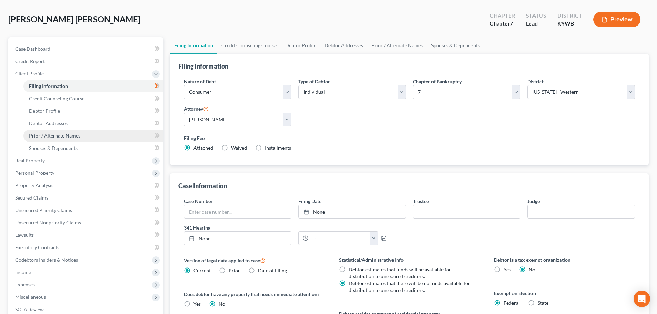
scroll to position [138, 0]
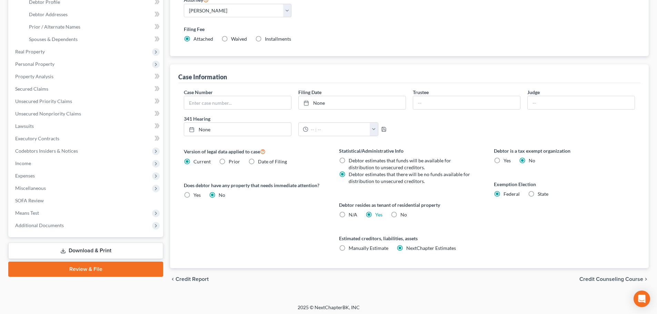
click at [591, 277] on span "Credit Counseling Course" at bounding box center [611, 280] width 64 height 6
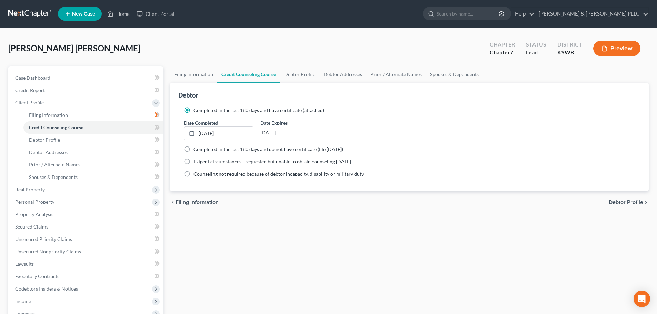
click at [616, 204] on span "Debtor Profile" at bounding box center [626, 203] width 34 height 6
select select "0"
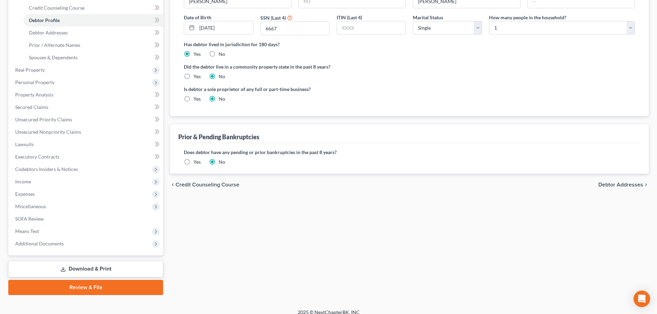
scroll to position [127, 0]
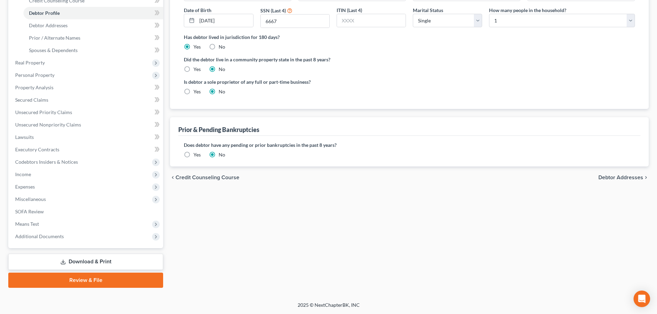
click at [617, 176] on span "Debtor Addresses" at bounding box center [620, 178] width 45 height 6
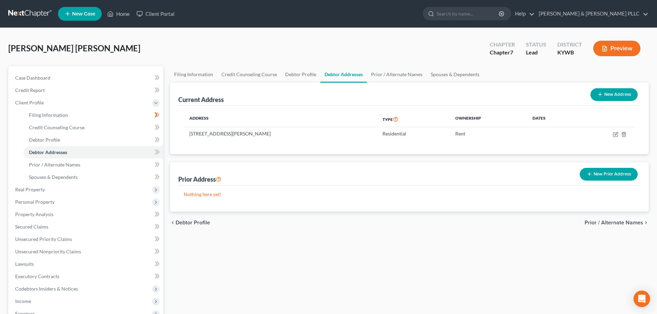
click at [608, 225] on span "Prior / Alternate Names" at bounding box center [614, 223] width 59 height 6
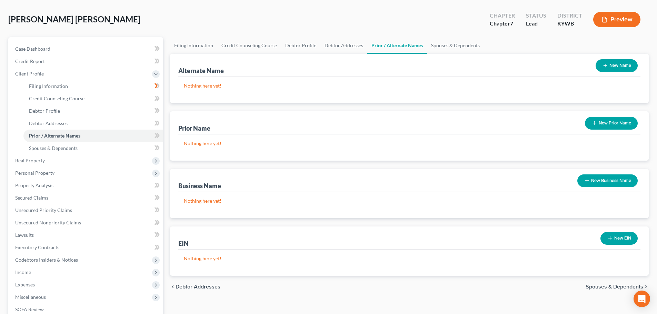
scroll to position [127, 0]
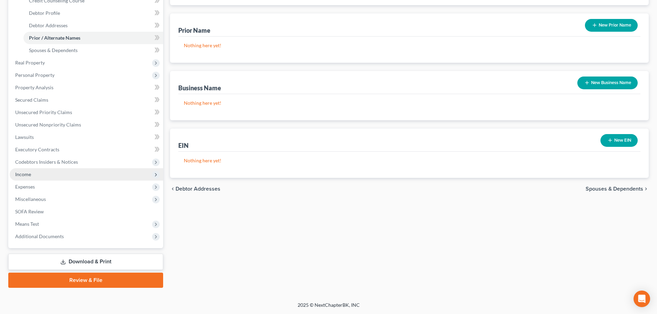
click at [27, 176] on span "Income" at bounding box center [23, 174] width 16 height 6
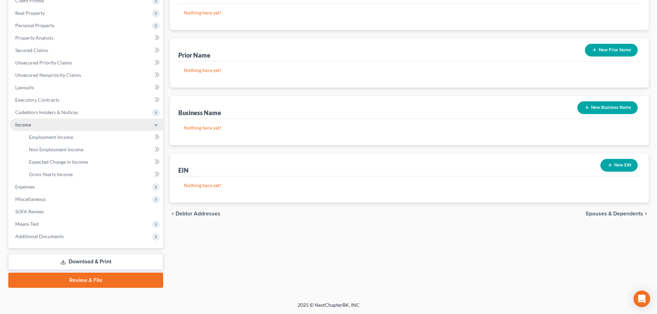
scroll to position [102, 0]
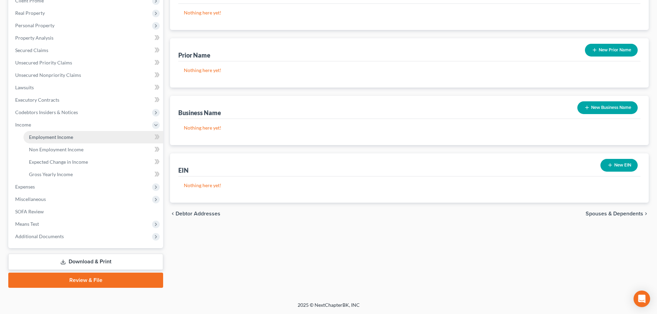
click at [55, 138] on span "Employment Income" at bounding box center [51, 137] width 44 height 6
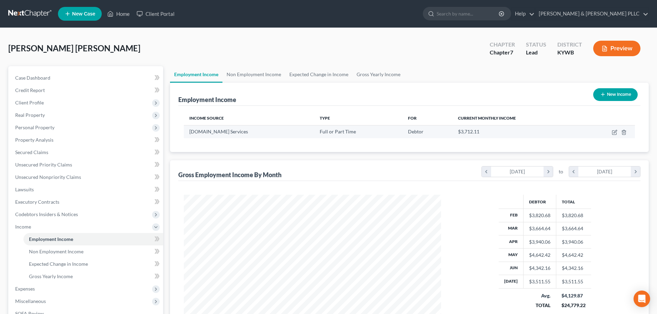
scroll to position [129, 271]
click at [586, 12] on link "Fernandez & Moloney PLLC" at bounding box center [591, 14] width 113 height 12
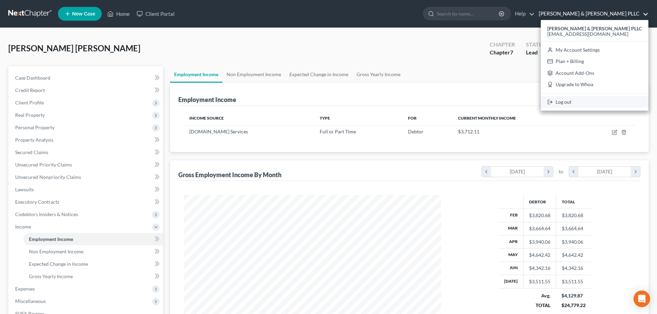
click at [599, 103] on link "Log out" at bounding box center [595, 102] width 108 height 12
